Goal: Information Seeking & Learning: Learn about a topic

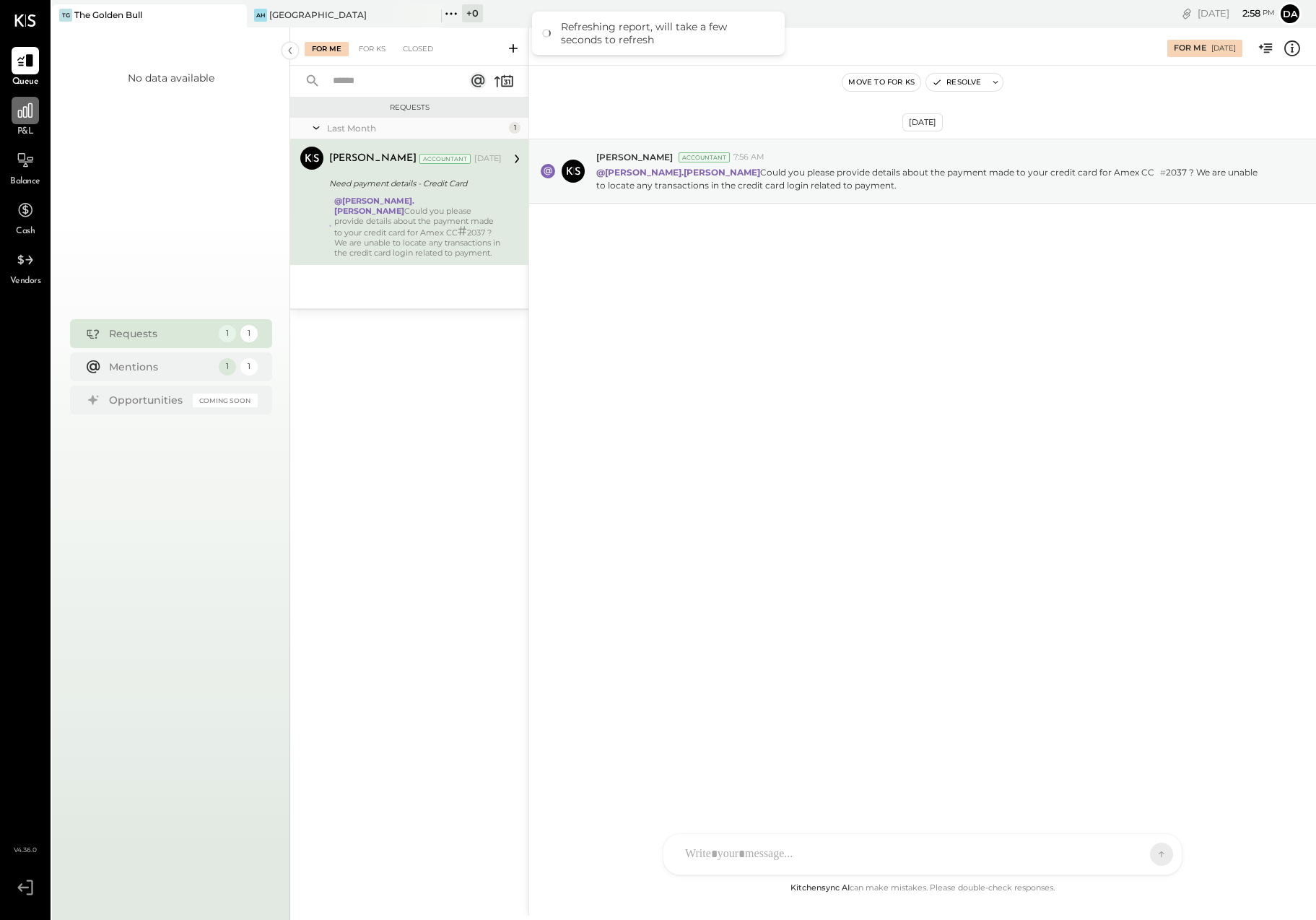
click at [29, 115] on icon at bounding box center [25, 110] width 19 height 19
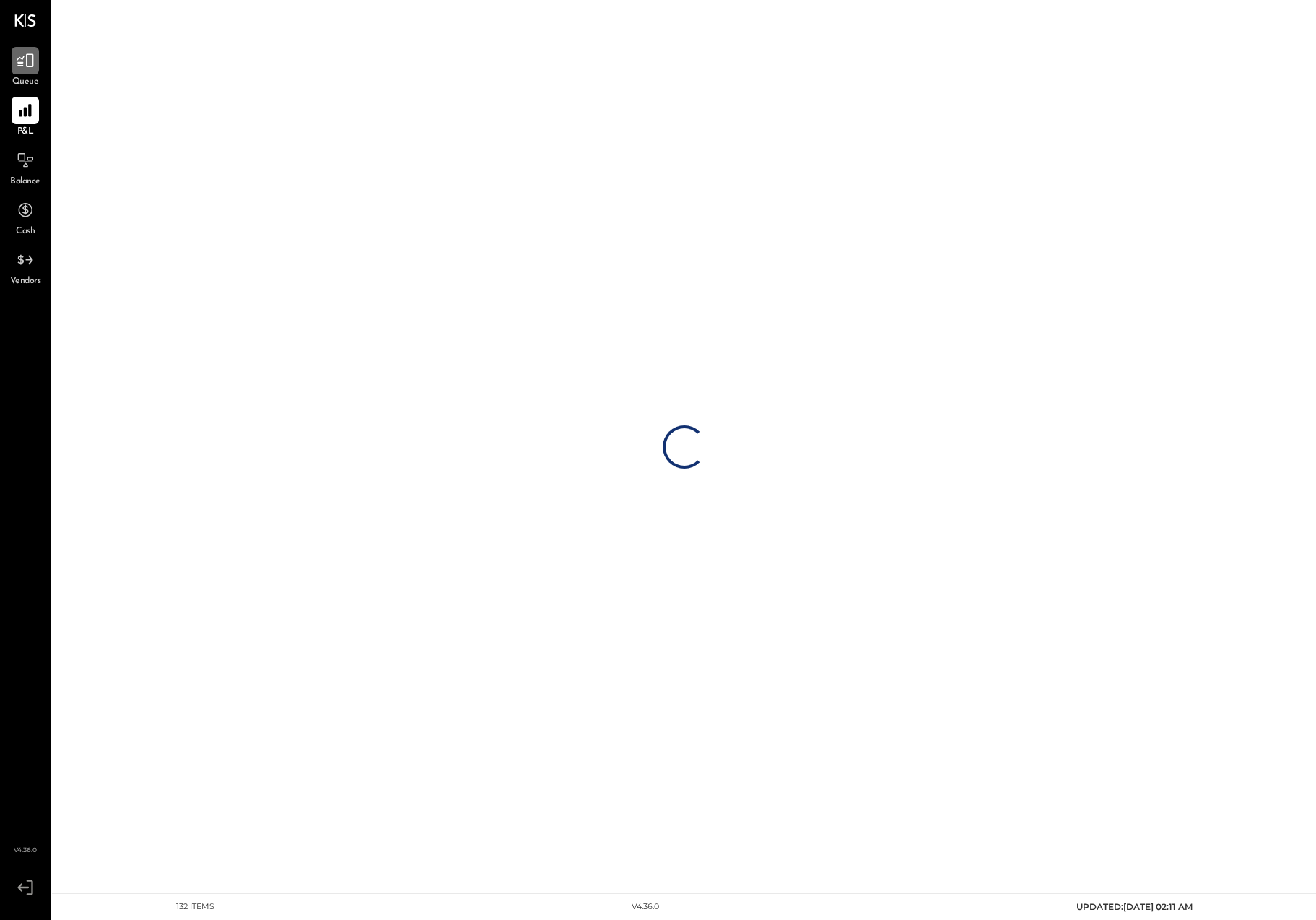
click at [25, 63] on icon at bounding box center [25, 60] width 19 height 19
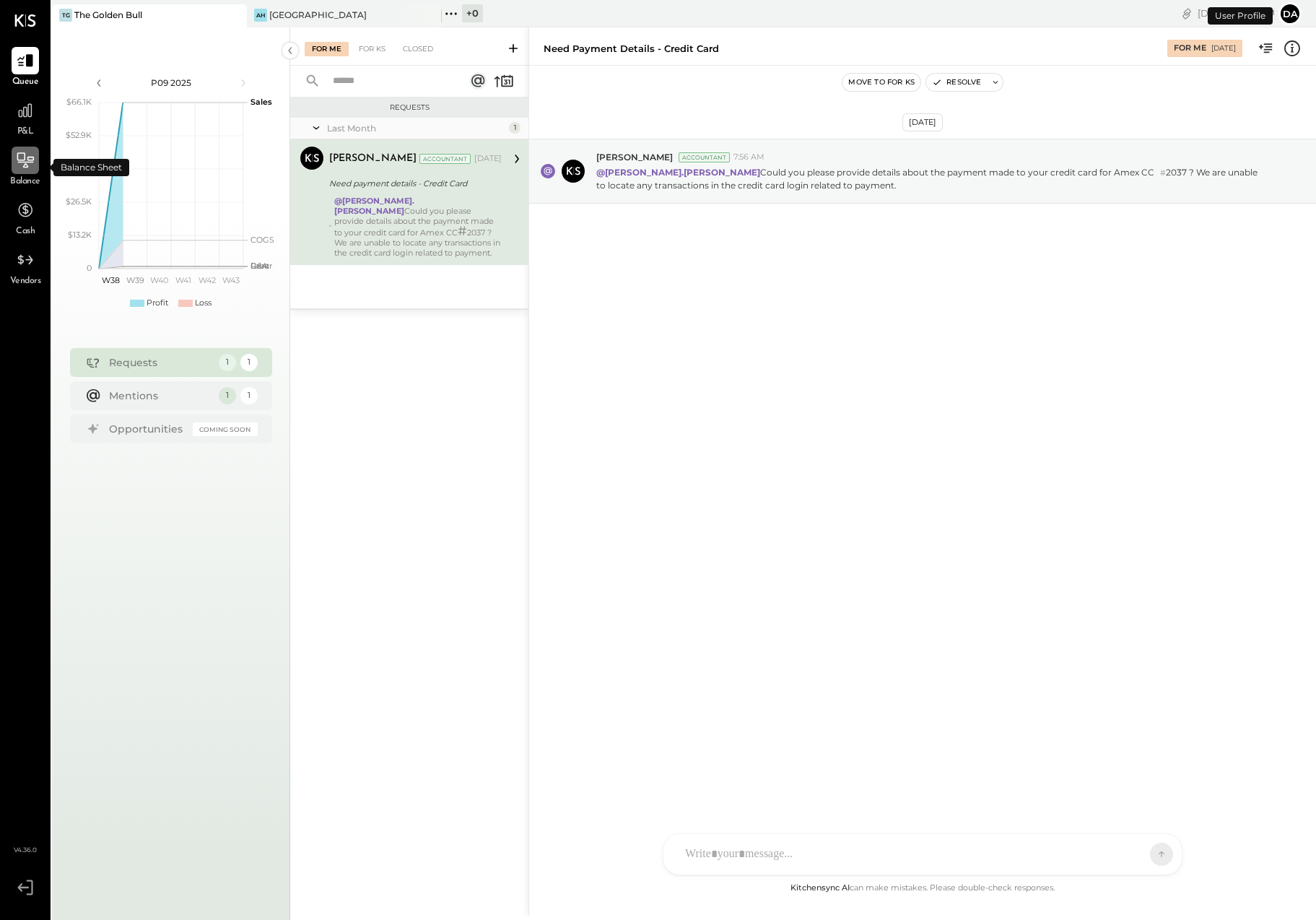
click at [20, 166] on icon at bounding box center [25, 161] width 19 height 19
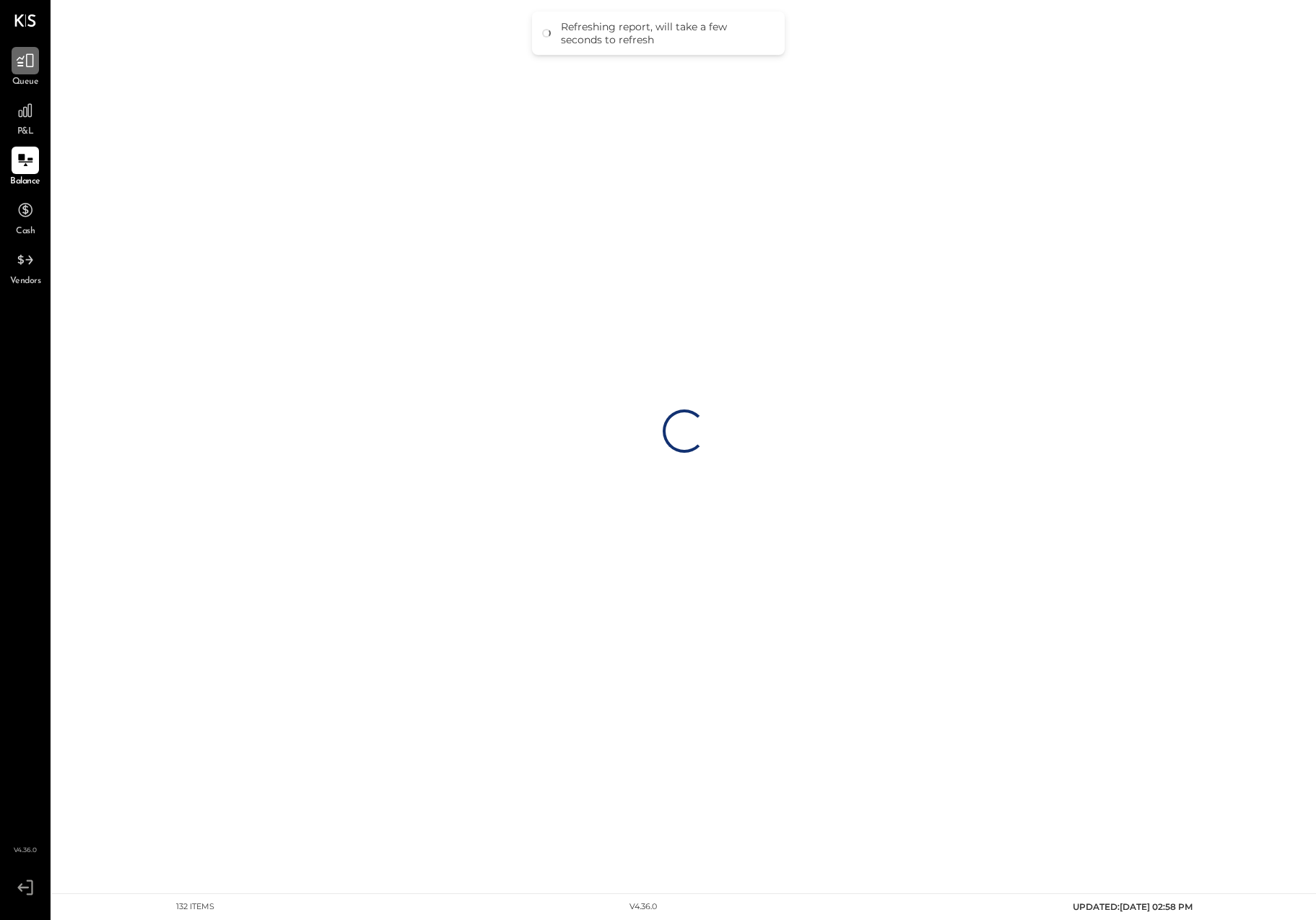
click at [28, 63] on icon at bounding box center [25, 60] width 19 height 19
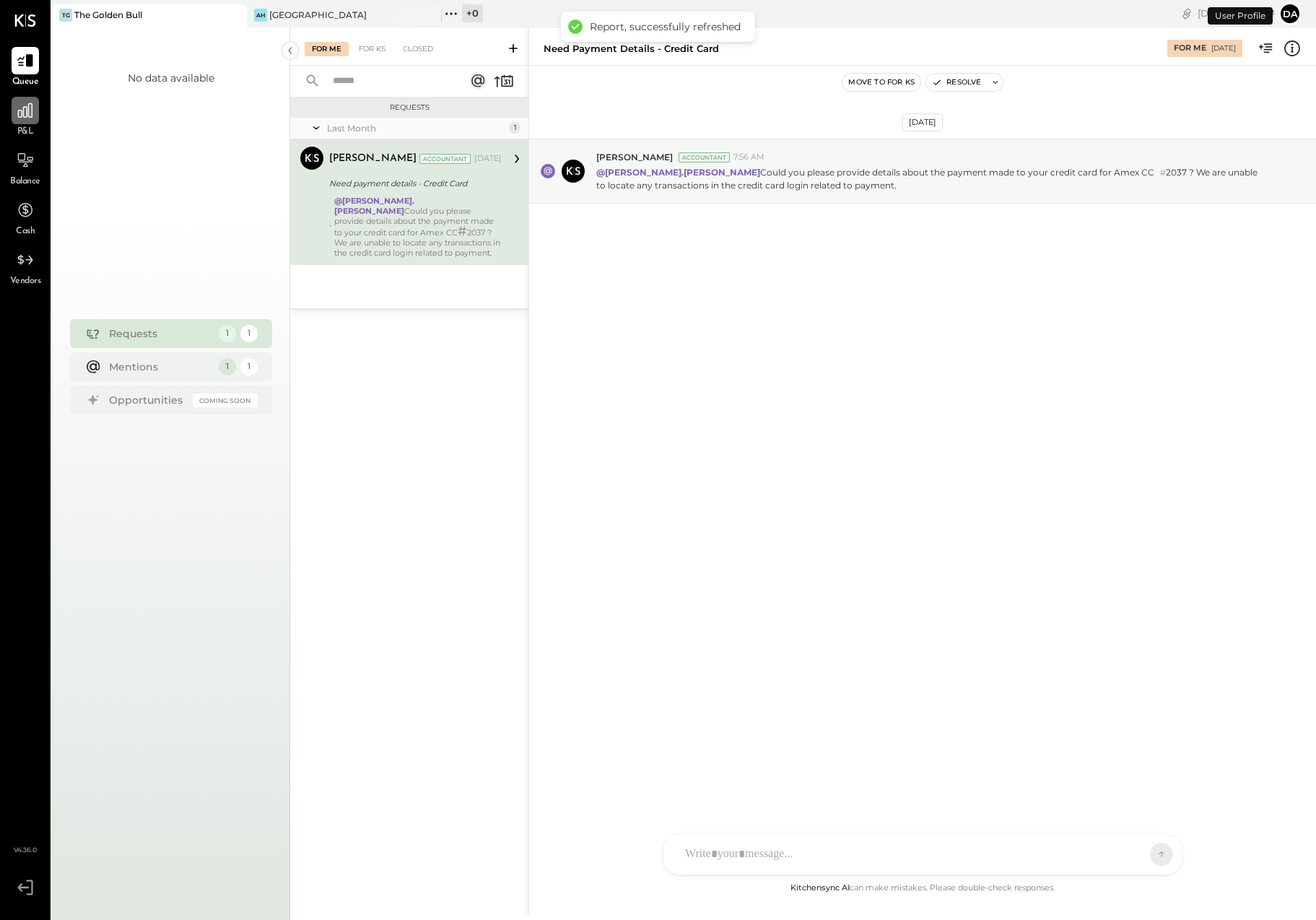
click at [20, 122] on div at bounding box center [25, 110] width 27 height 27
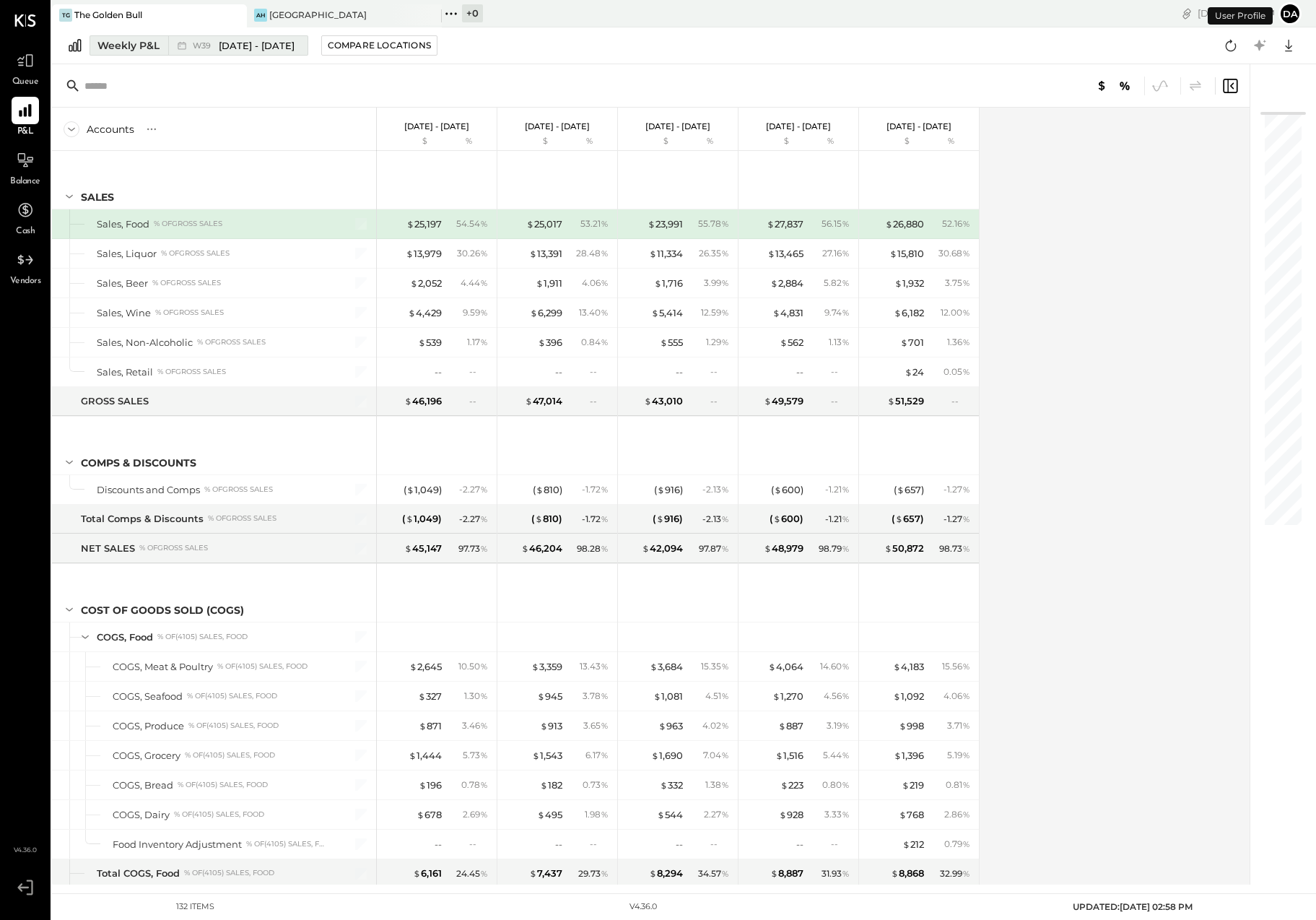
click at [133, 45] on div "Weekly P&L" at bounding box center [128, 45] width 62 height 14
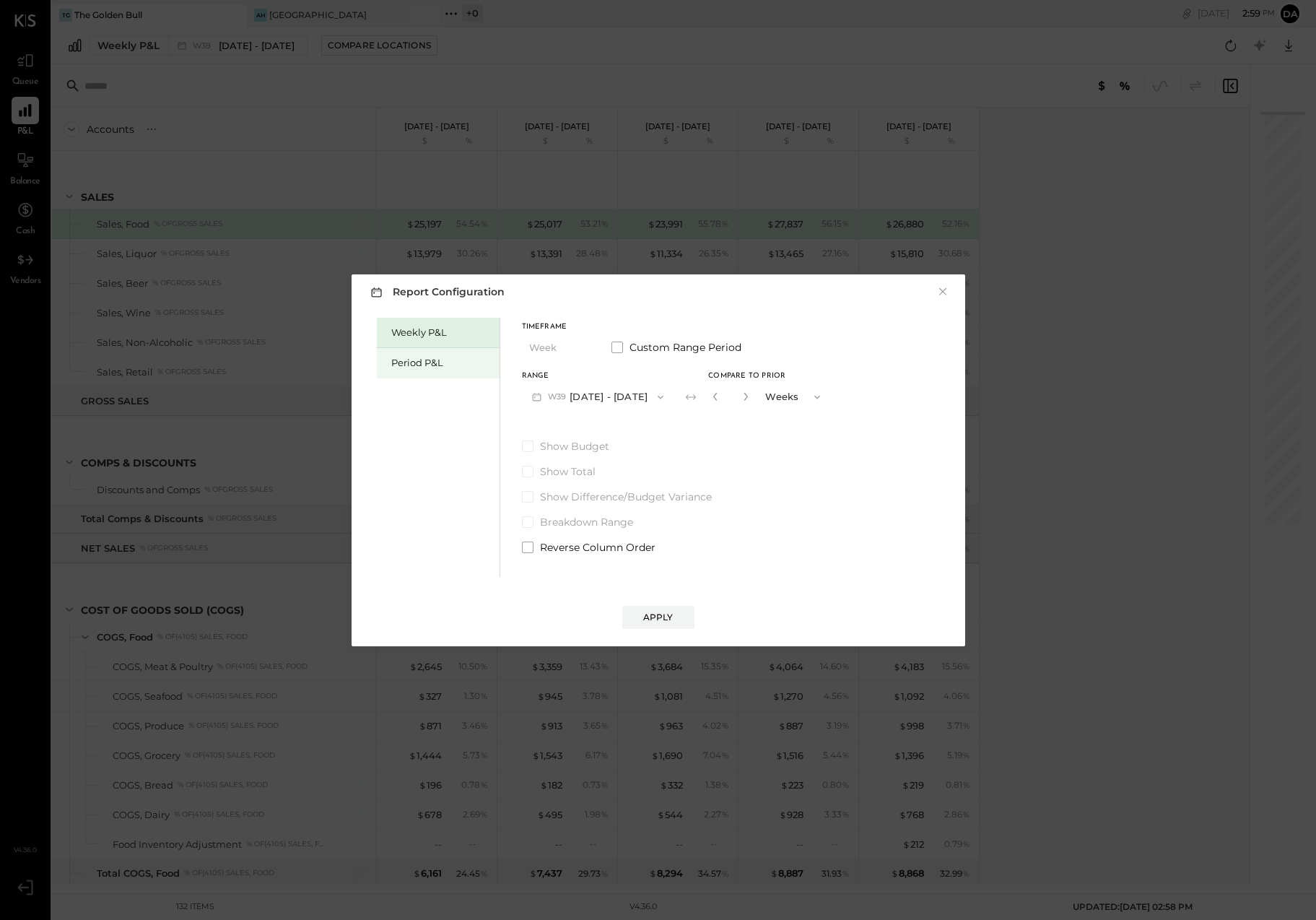
click at [407, 362] on div "Period P&L" at bounding box center [441, 363] width 101 height 14
click at [548, 396] on span "P10" at bounding box center [556, 397] width 18 height 12
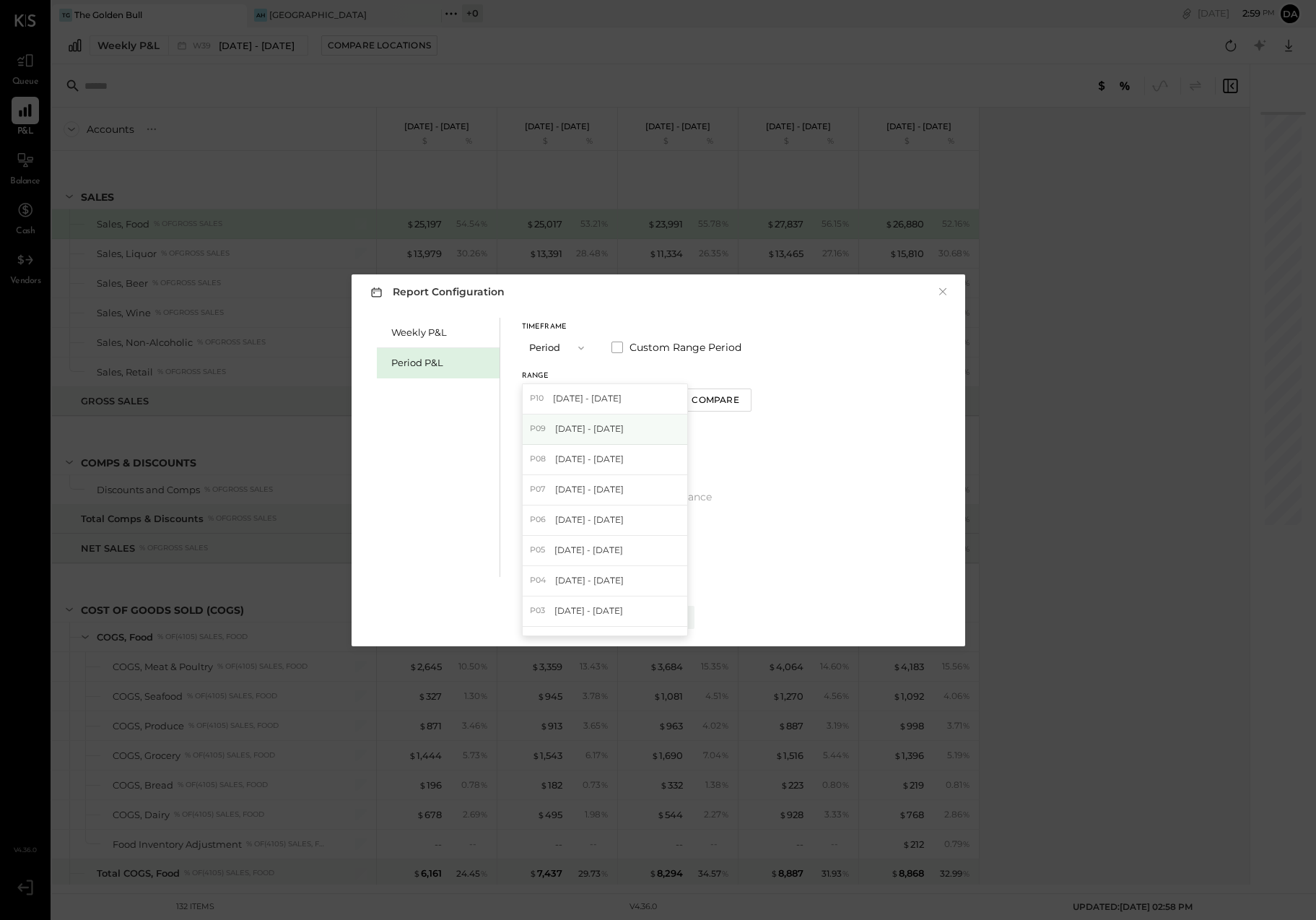
click at [559, 426] on span "[DATE] - [DATE]" at bounding box center [589, 429] width 69 height 13
click at [656, 617] on div "Apply" at bounding box center [658, 617] width 31 height 13
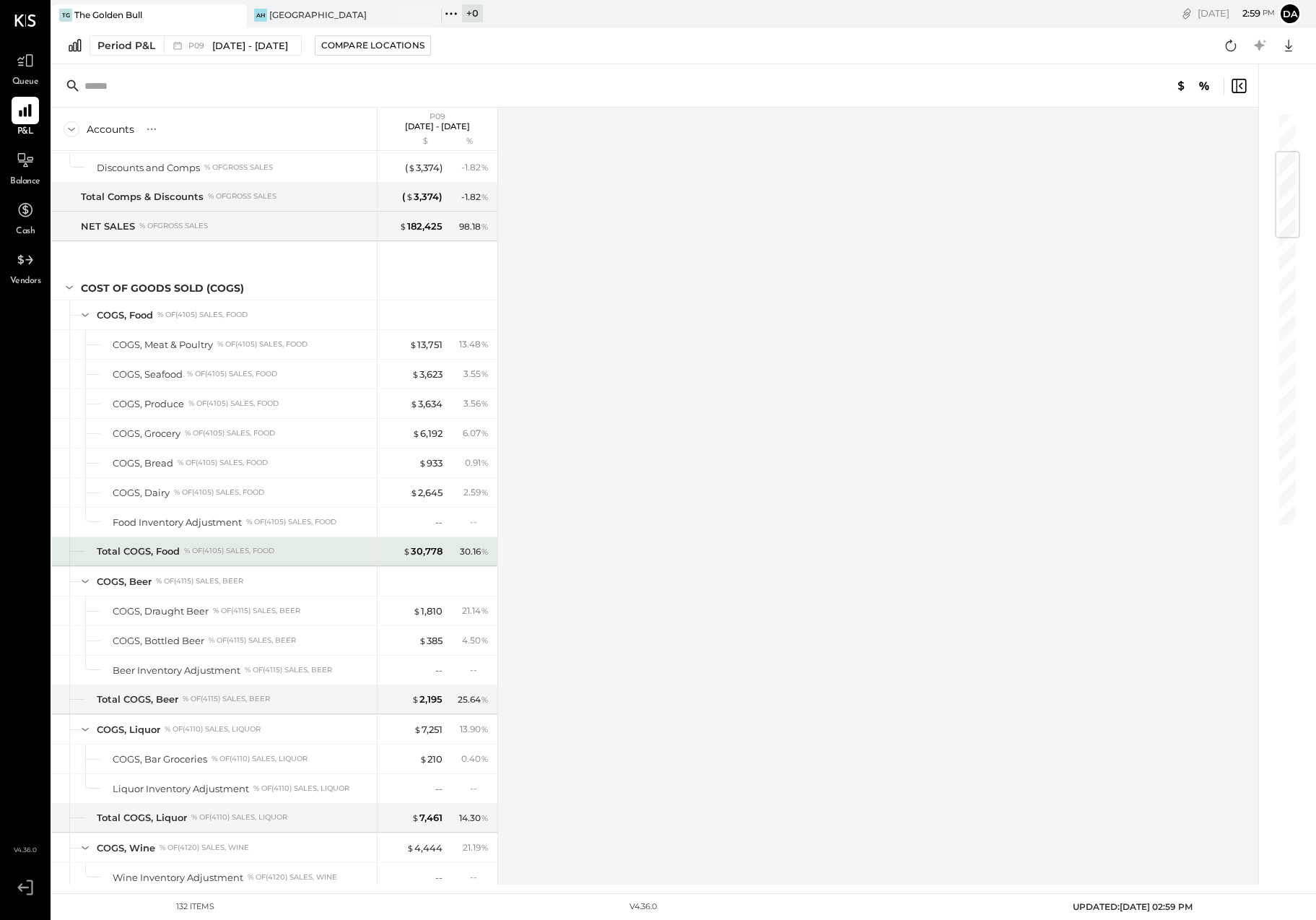
scroll to position [326, 0]
